Goal: Task Accomplishment & Management: Use online tool/utility

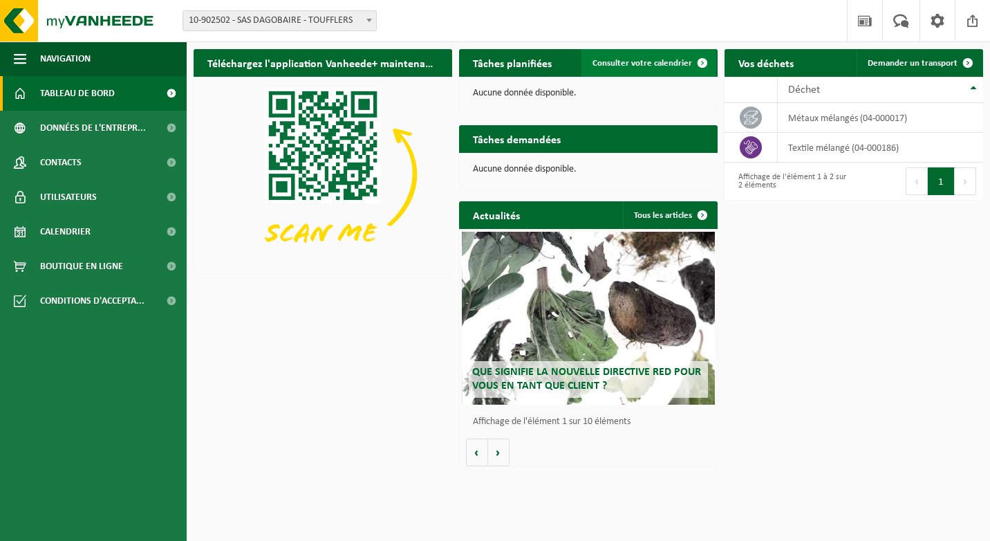
click at [649, 53] on link "Consulter votre calendrier" at bounding box center [648, 63] width 135 height 28
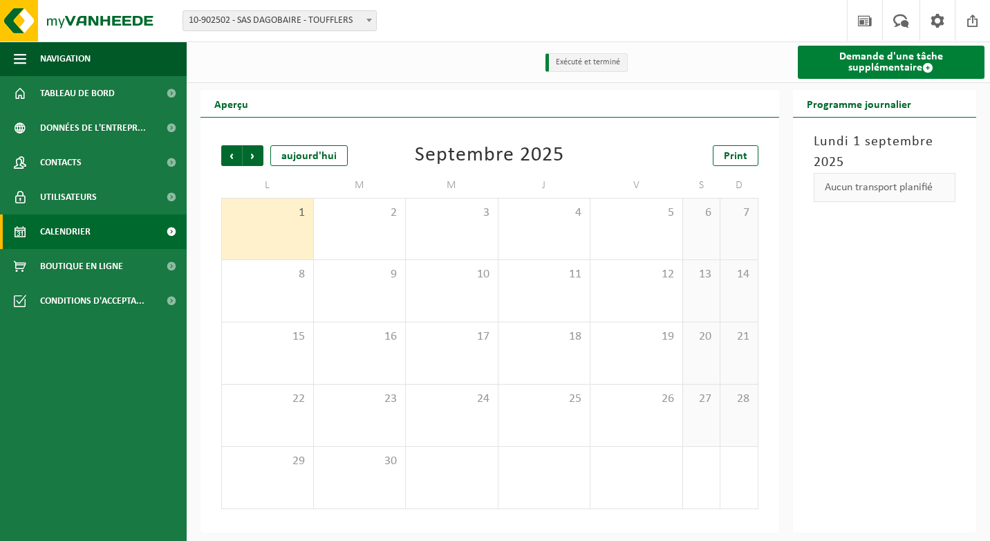
click at [835, 67] on link "Demande d'une tâche supplémentaire" at bounding box center [891, 62] width 187 height 33
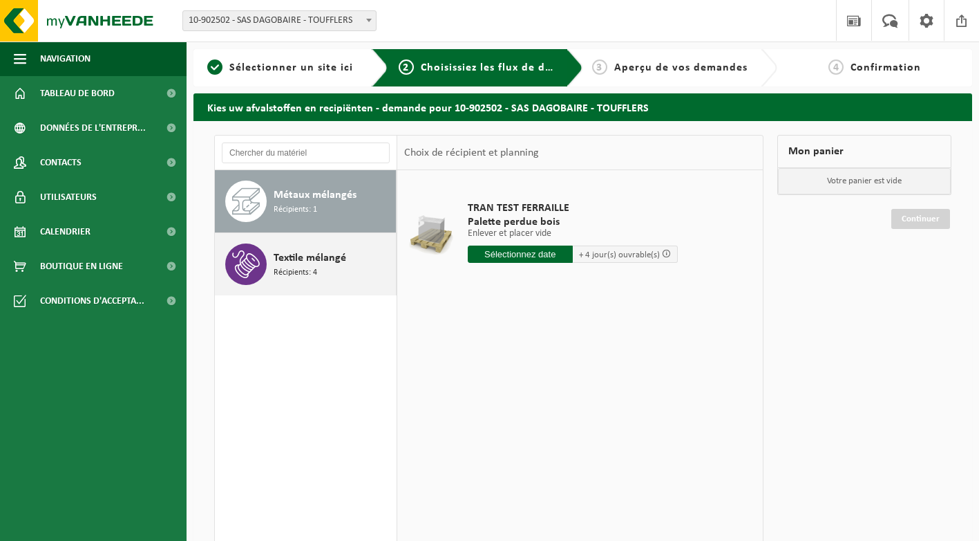
click at [335, 276] on div "Textile mélangé Récipients: 4" at bounding box center [333, 263] width 119 height 41
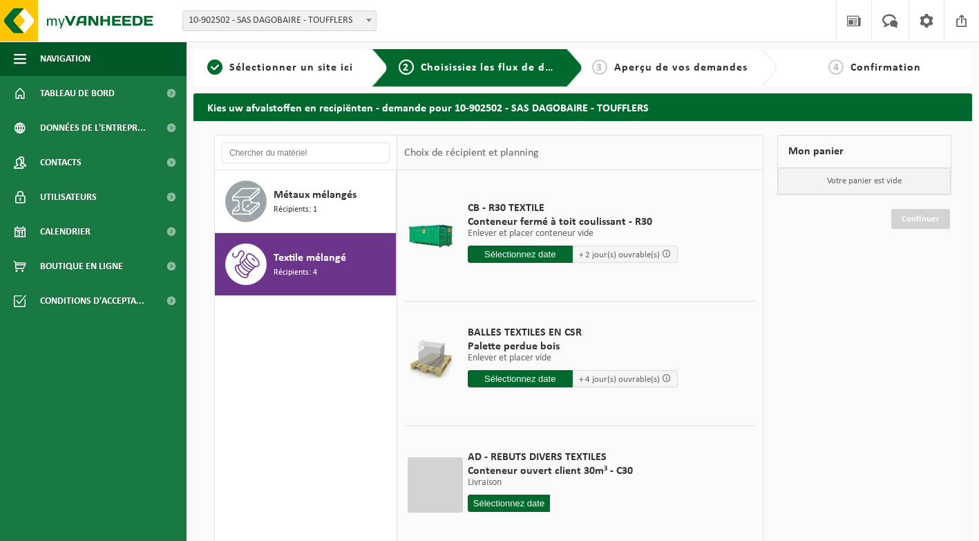
click at [517, 252] on input "text" at bounding box center [520, 253] width 105 height 17
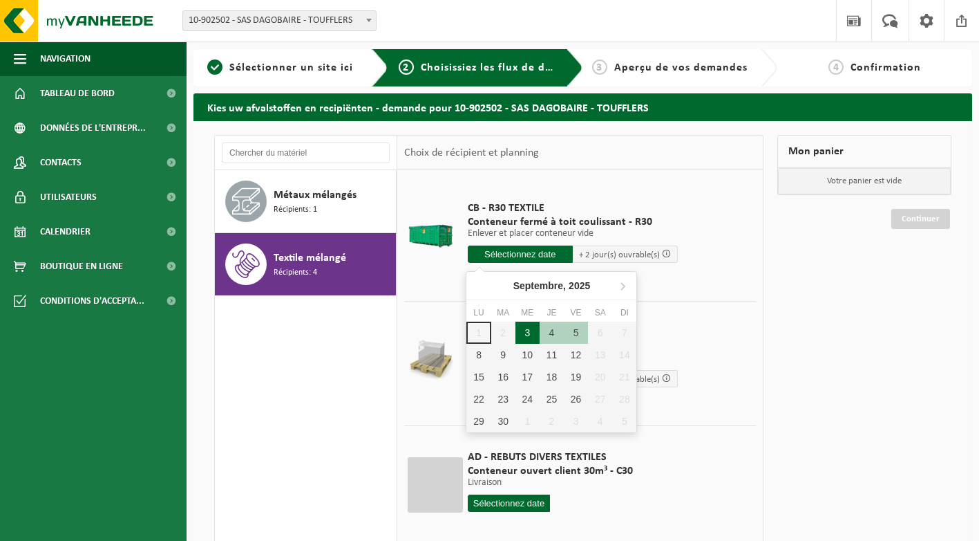
click at [522, 334] on div "3" at bounding box center [528, 332] width 24 height 22
type input "à partir de [DATE]"
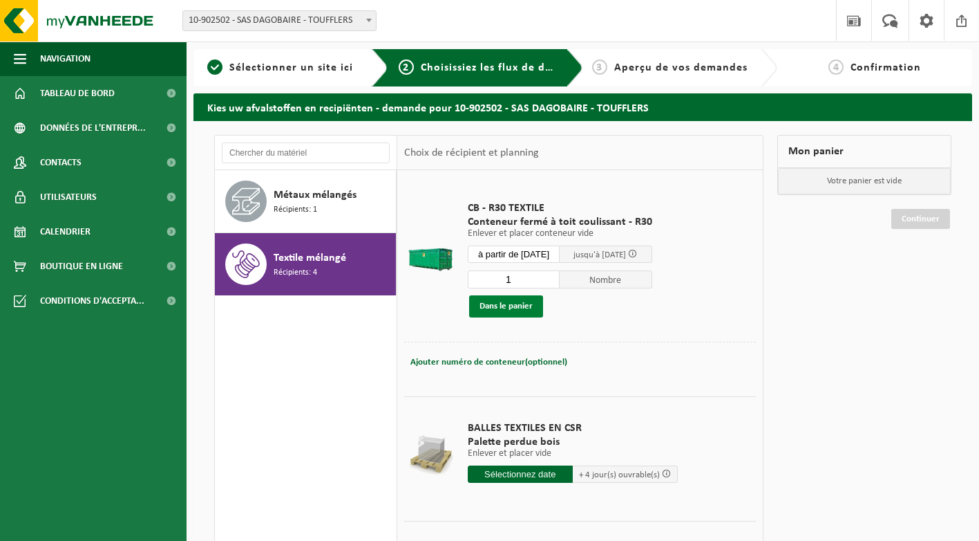
click at [529, 306] on button "Dans le panier" at bounding box center [506, 306] width 74 height 22
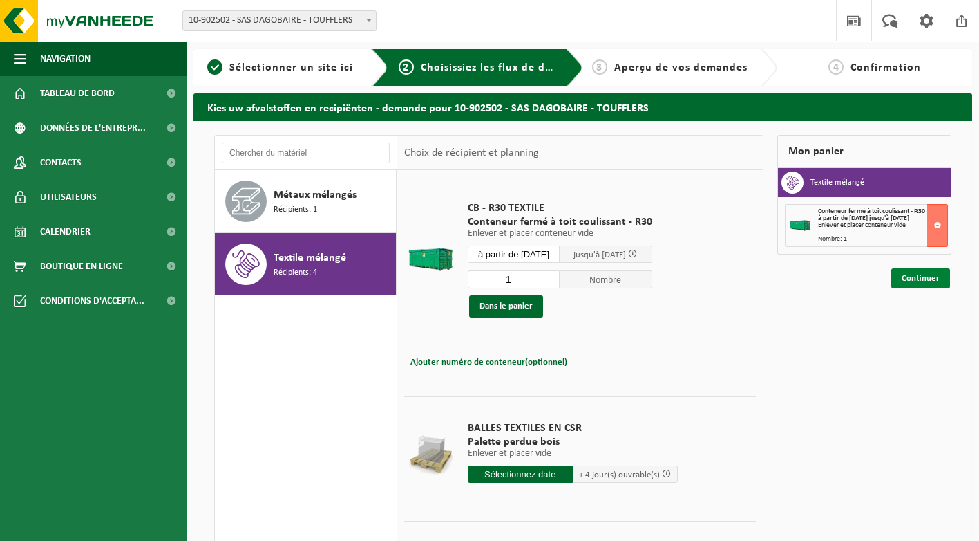
click at [917, 282] on link "Continuer" at bounding box center [921, 278] width 59 height 20
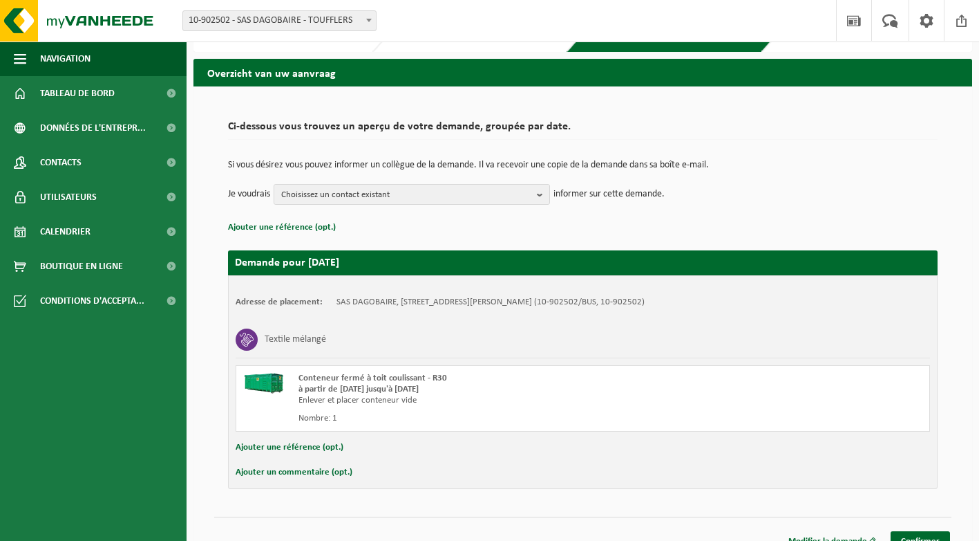
scroll to position [53, 0]
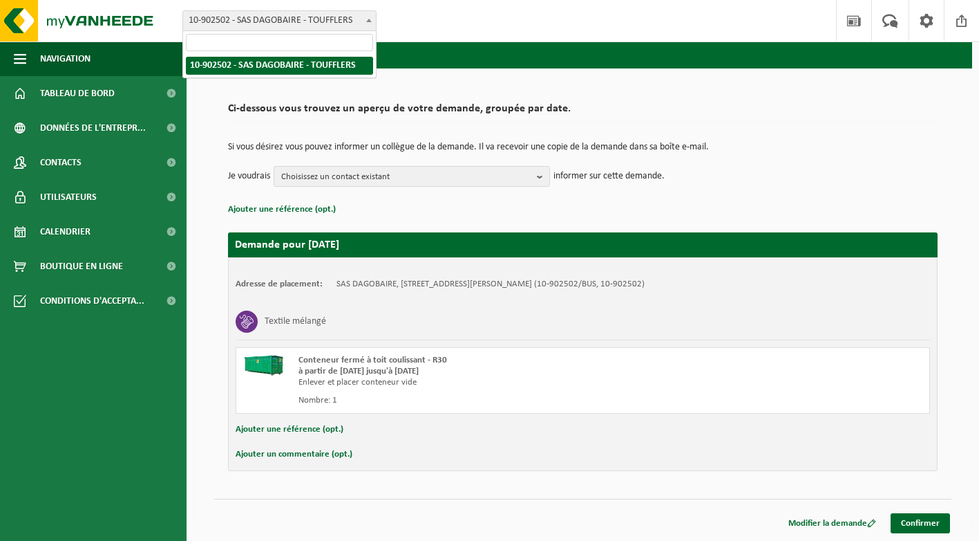
click at [353, 17] on span "10-902502 - SAS DAGOBAIRE - TOUFFLERS" at bounding box center [279, 20] width 193 height 19
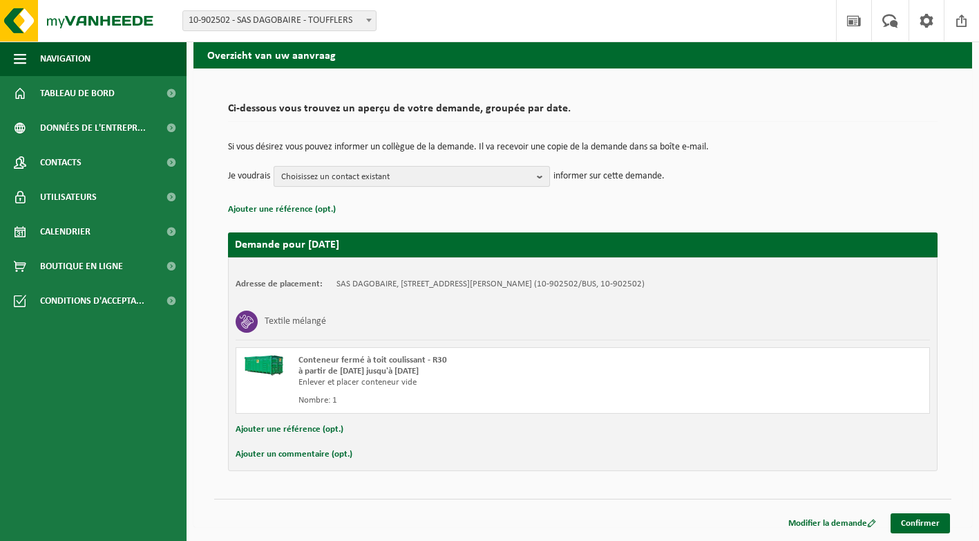
click at [454, 171] on span "Choisissez un contact existant" at bounding box center [406, 177] width 250 height 21
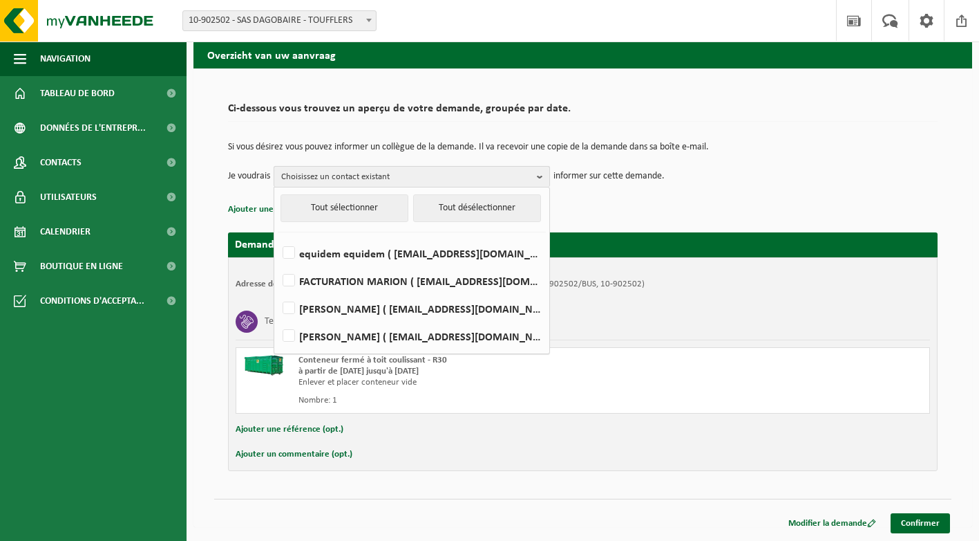
click at [454, 171] on span "Choisissez un contact existant" at bounding box center [406, 177] width 250 height 21
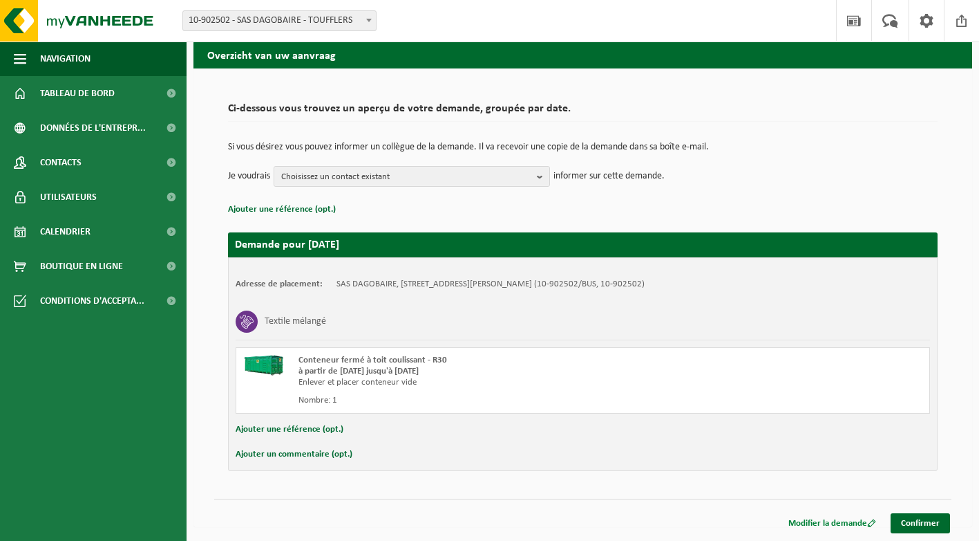
click at [820, 521] on link "Modifier la demande" at bounding box center [832, 523] width 109 height 20
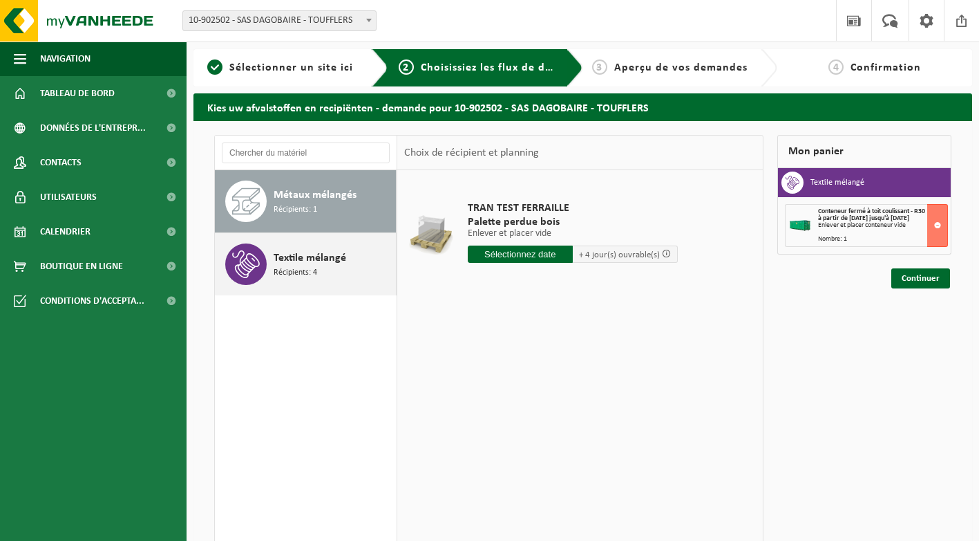
click at [340, 256] on span "Textile mélangé" at bounding box center [310, 258] width 73 height 17
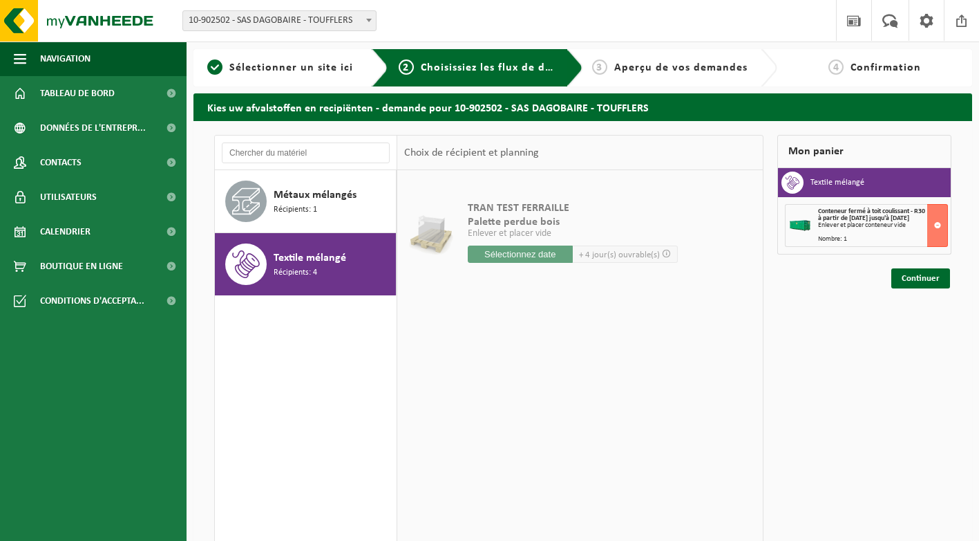
click at [301, 262] on span "Textile mélangé" at bounding box center [310, 258] width 73 height 17
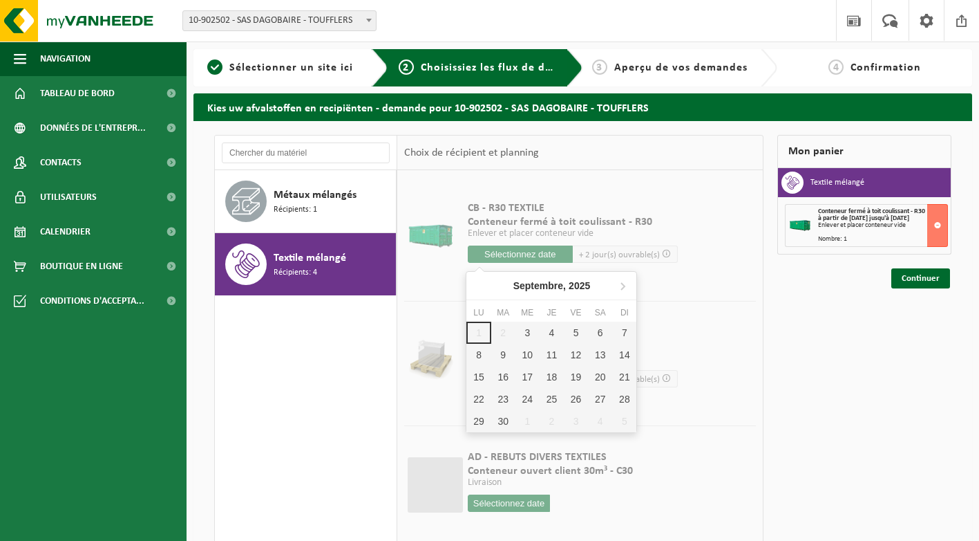
click at [486, 248] on input "text" at bounding box center [520, 253] width 105 height 17
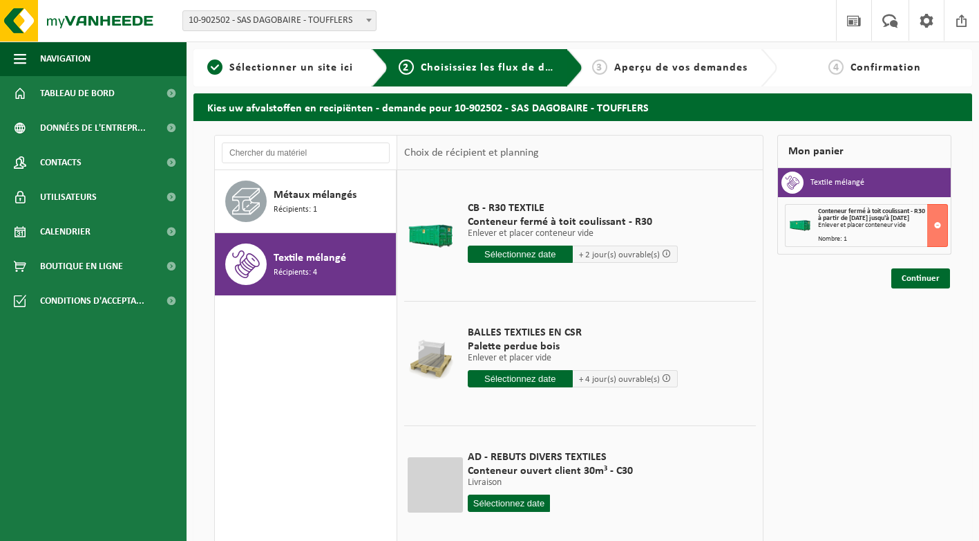
click at [523, 261] on input "text" at bounding box center [520, 253] width 105 height 17
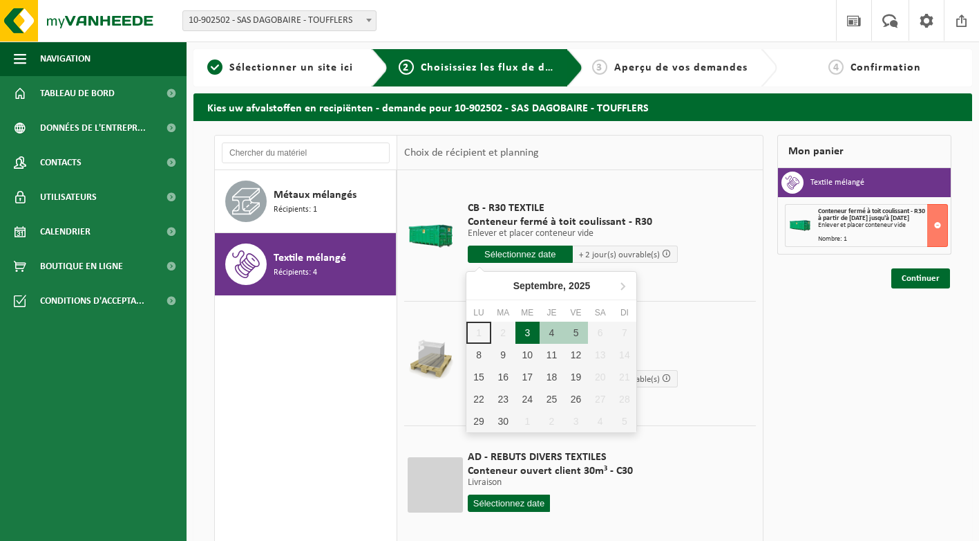
click at [527, 330] on div "3" at bounding box center [528, 332] width 24 height 22
type input "à partir de 2025-09-03"
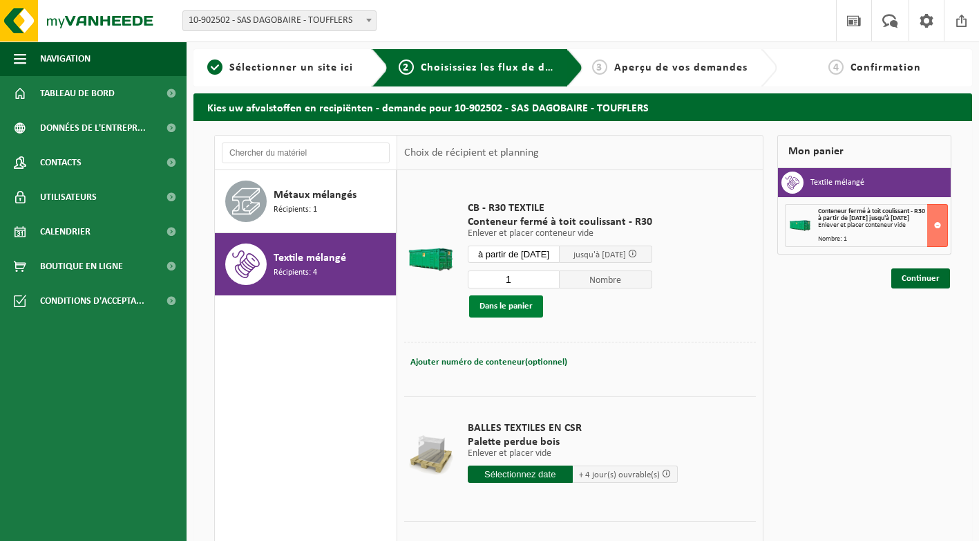
click at [532, 306] on button "Dans le panier" at bounding box center [506, 306] width 74 height 22
type input "2"
click at [556, 279] on input "2" at bounding box center [514, 279] width 93 height 18
click at [531, 301] on button "Dans le panier" at bounding box center [506, 306] width 74 height 22
click at [903, 275] on link "Continuer" at bounding box center [921, 278] width 59 height 20
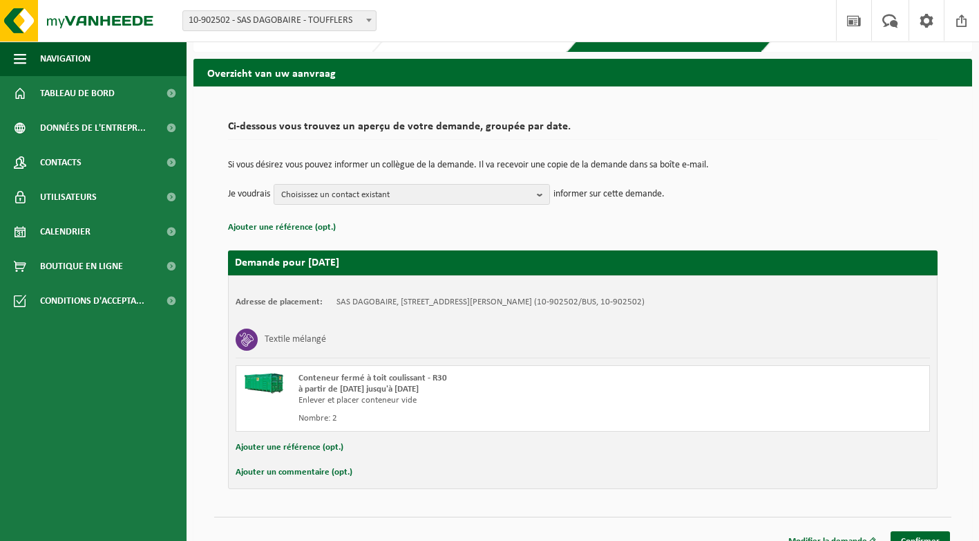
scroll to position [53, 0]
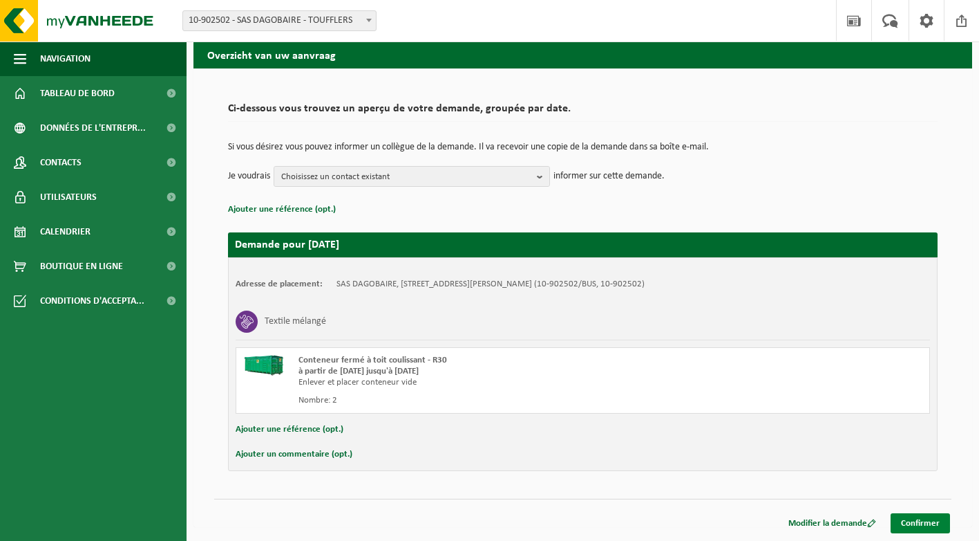
click at [930, 518] on link "Confirmer" at bounding box center [920, 523] width 59 height 20
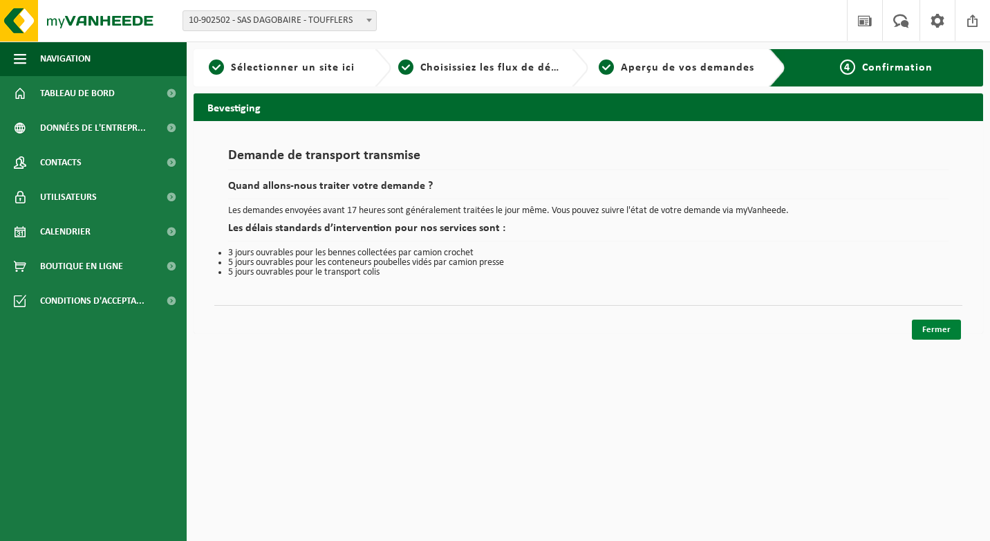
click at [939, 323] on link "Fermer" at bounding box center [936, 329] width 49 height 20
